Goal: Task Accomplishment & Management: Use online tool/utility

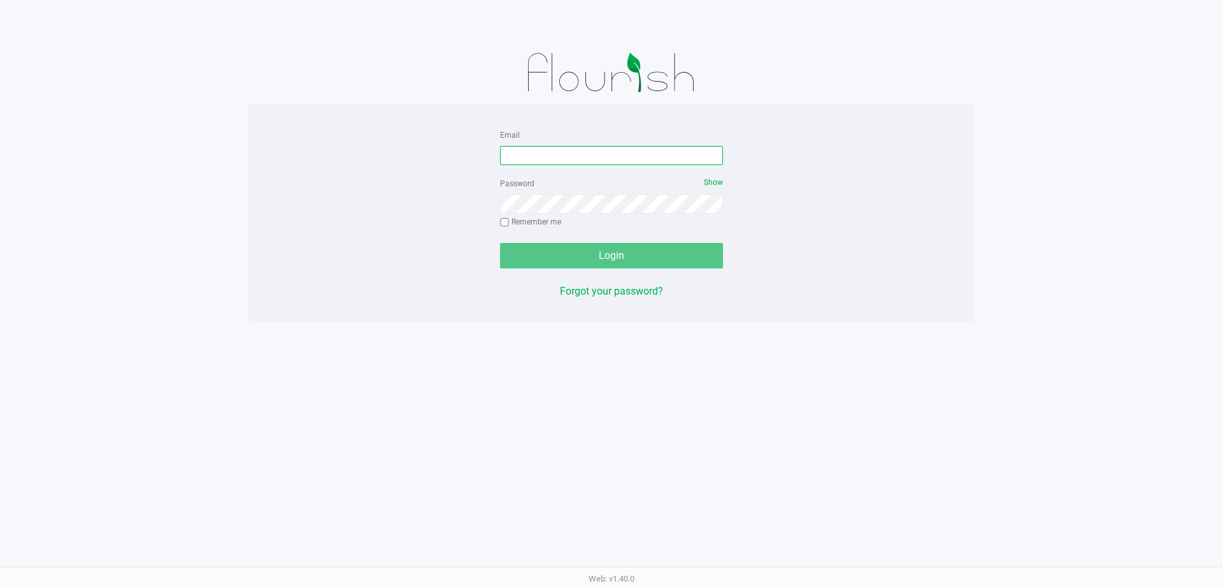
click at [577, 162] on input "Email" at bounding box center [611, 155] width 223 height 19
type input "[EMAIL_ADDRESS][DOMAIN_NAME]"
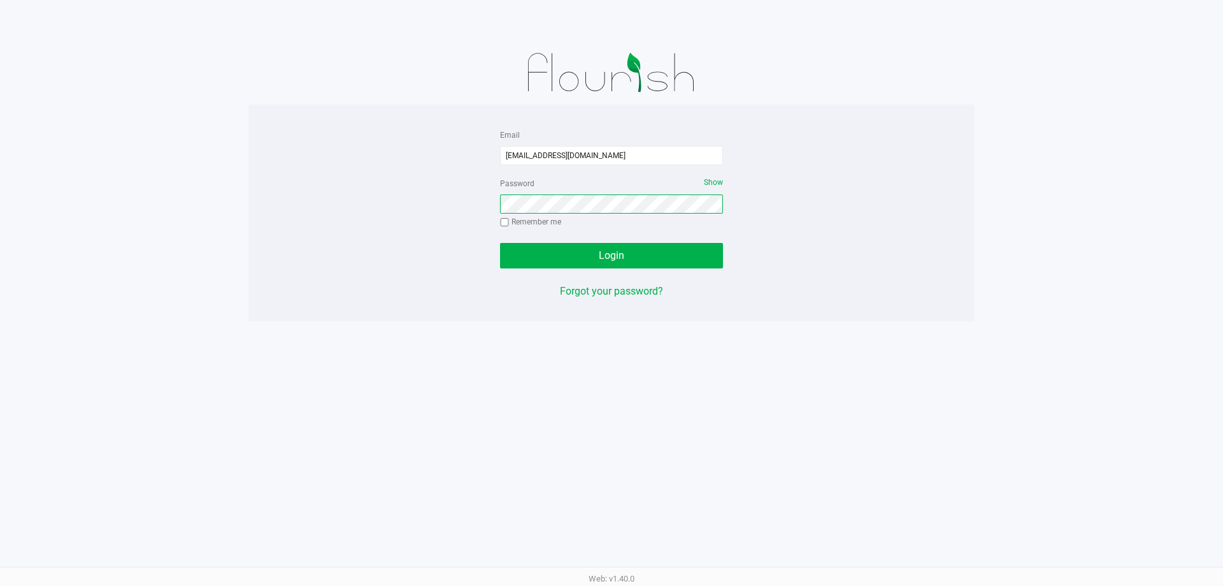
click at [500, 243] on button "Login" at bounding box center [611, 255] width 223 height 25
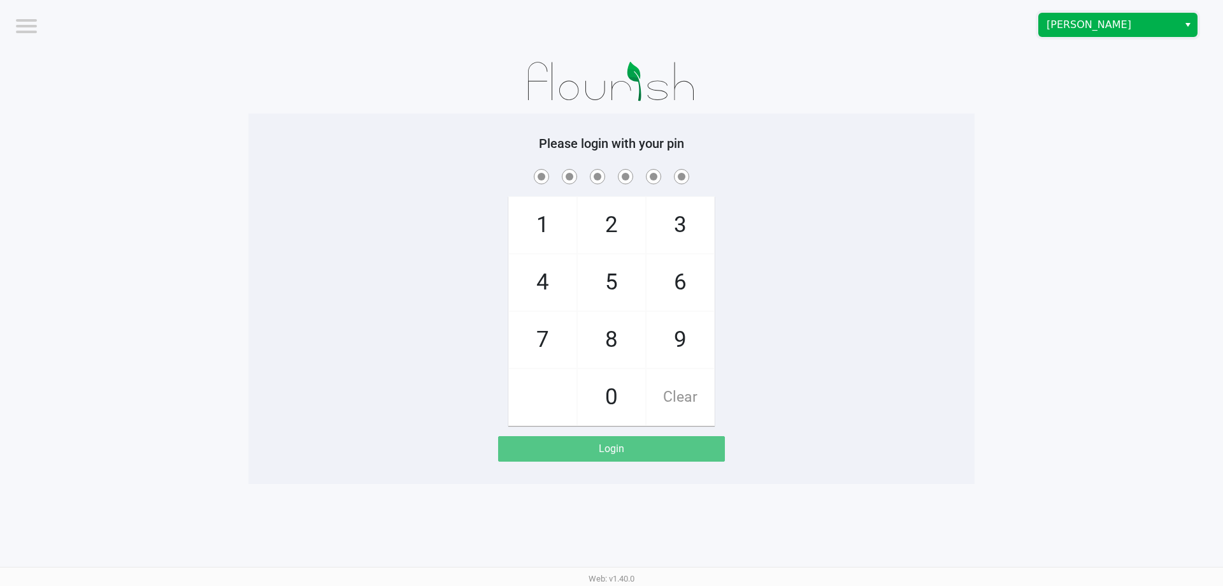
click at [1070, 26] on span "Brandon WC" at bounding box center [1109, 24] width 124 height 15
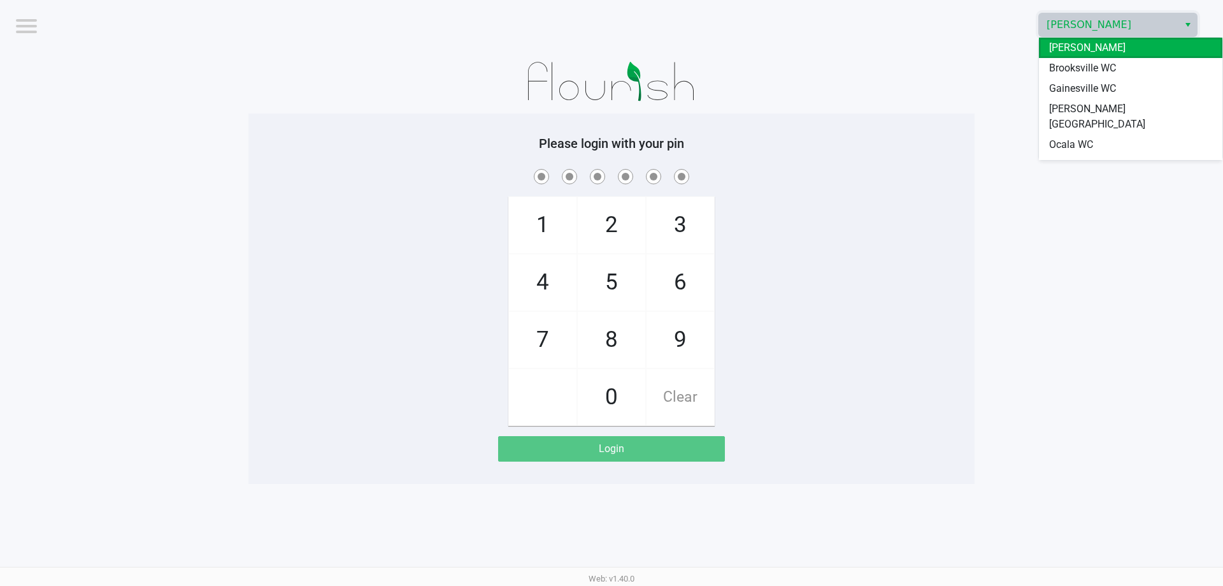
click at [1065, 85] on span "Gainesville WC" at bounding box center [1082, 88] width 67 height 15
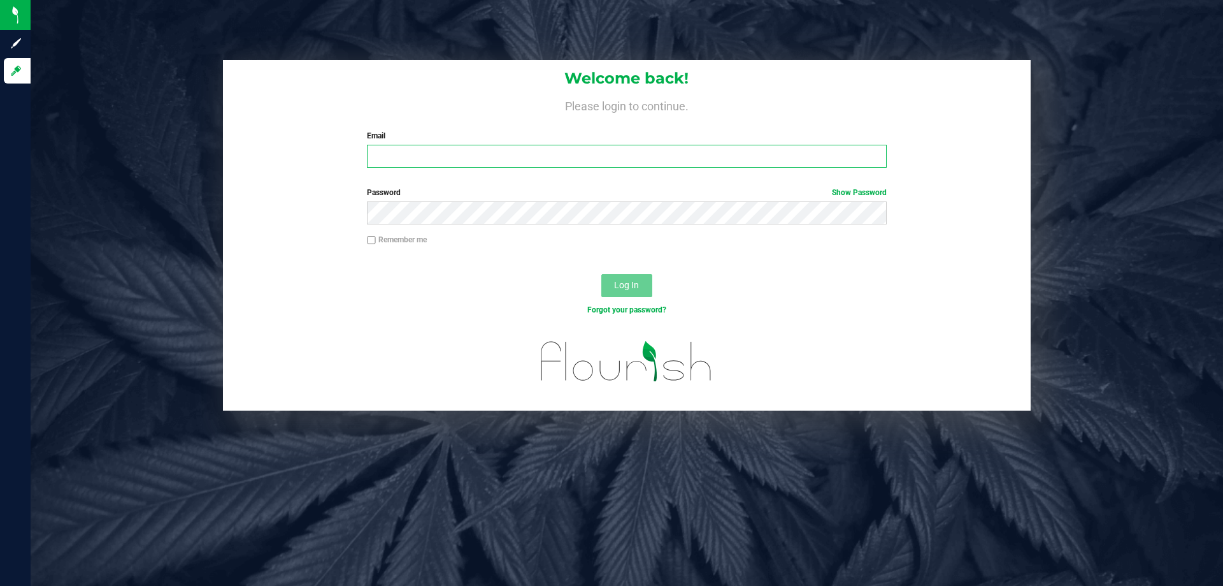
click at [419, 159] on input "Email" at bounding box center [626, 156] width 519 height 23
type input "[EMAIL_ADDRESS][DOMAIN_NAME]"
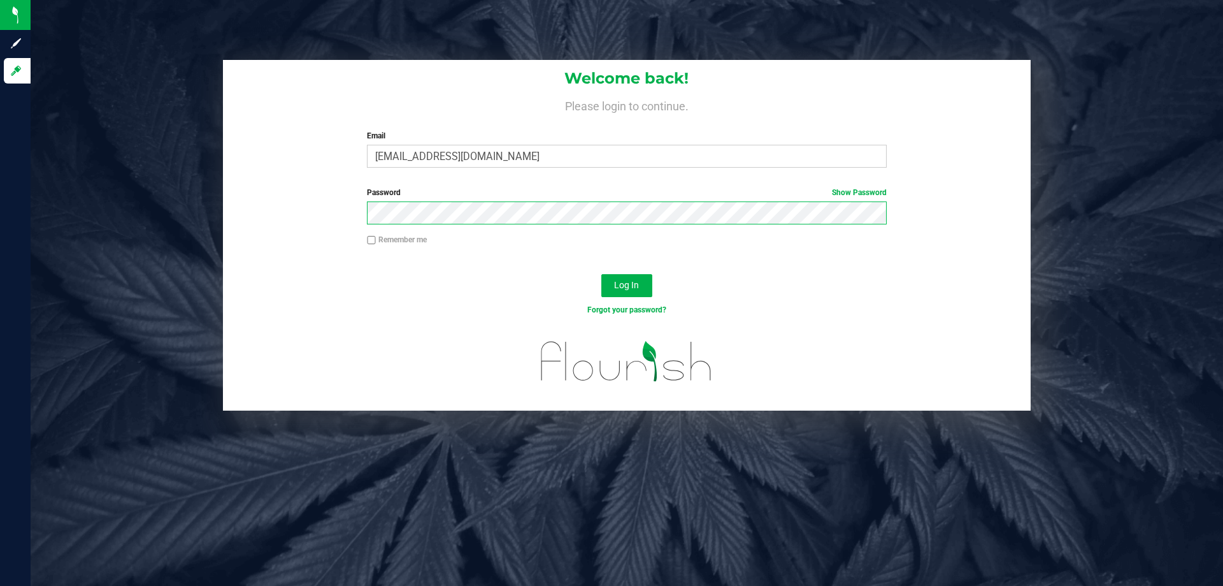
click at [601, 274] on button "Log In" at bounding box center [626, 285] width 51 height 23
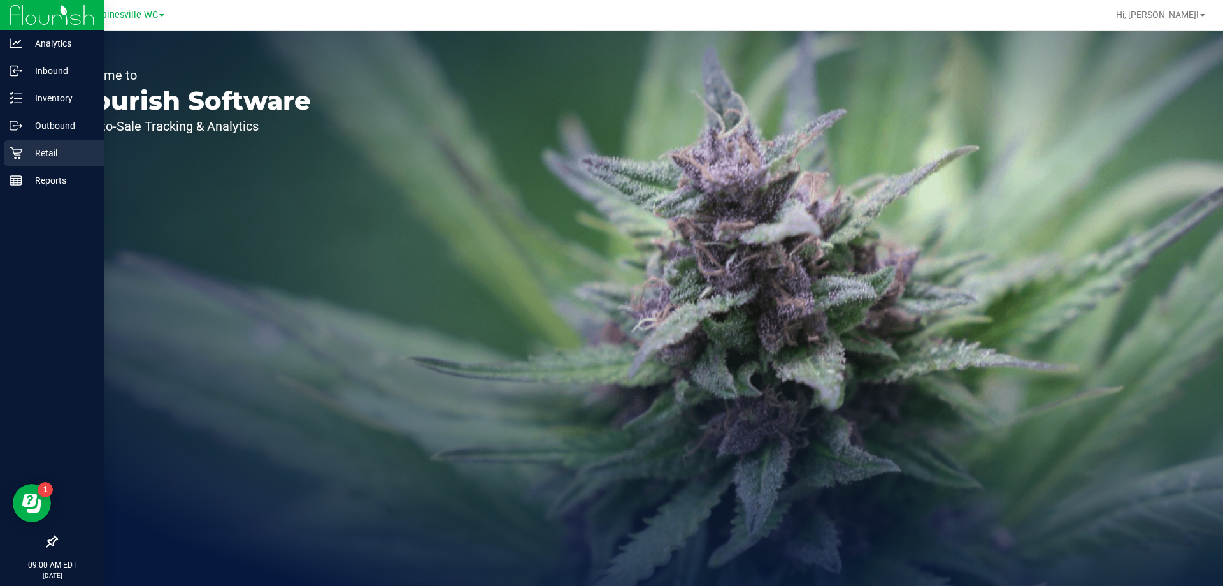
click at [22, 155] on icon at bounding box center [16, 153] width 13 height 13
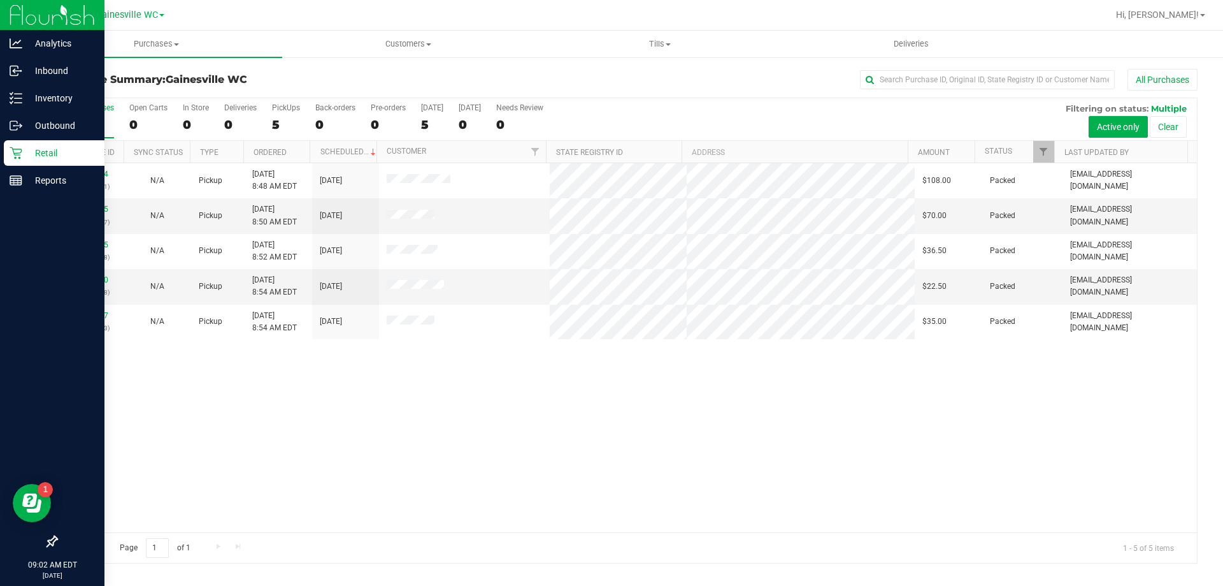
click at [64, 154] on p "Retail" at bounding box center [60, 152] width 76 height 15
